Goal: Task Accomplishment & Management: Complete application form

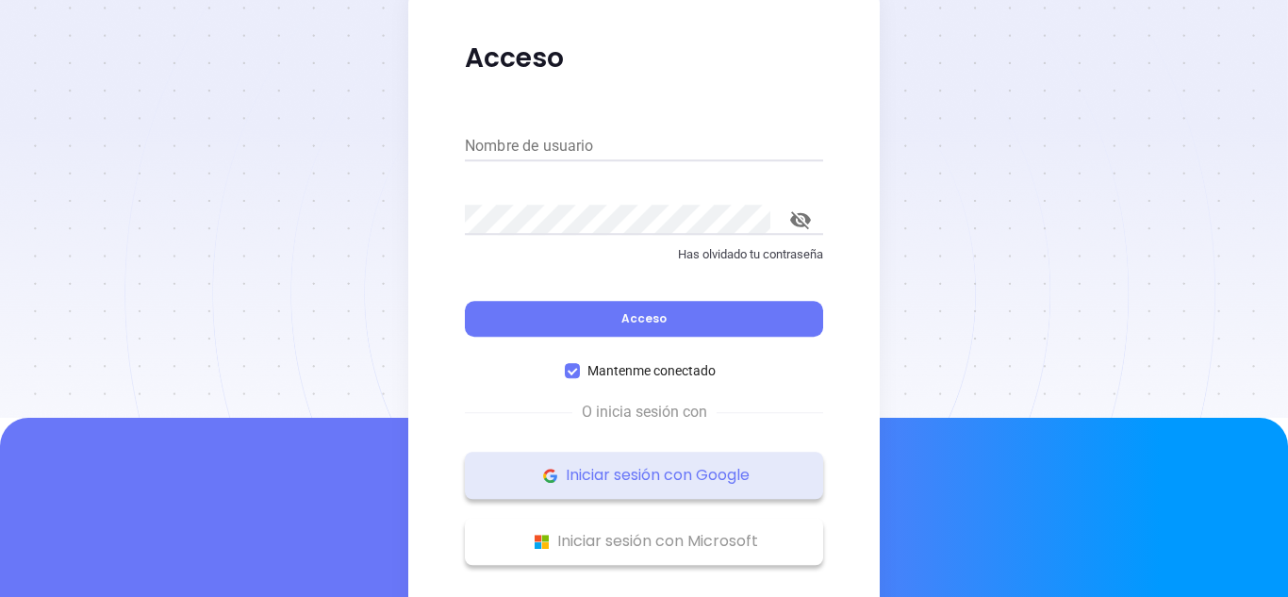
click at [670, 480] on font "Iniciar sesión con Google" at bounding box center [658, 475] width 184 height 22
